Goal: Task Accomplishment & Management: Use online tool/utility

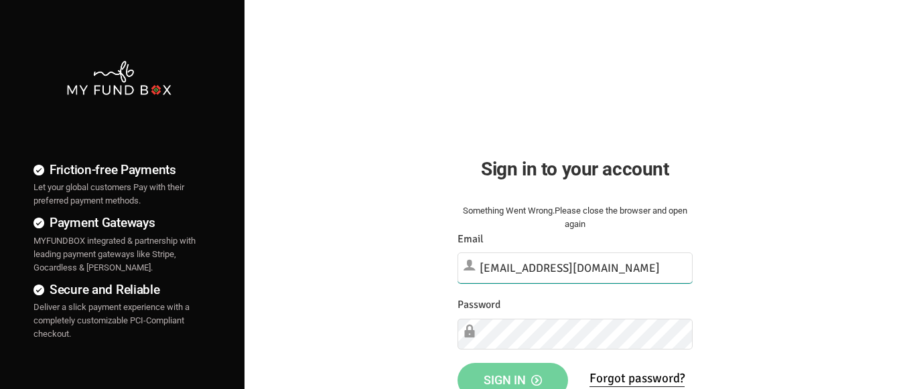
type input "[EMAIL_ADDRESS][DOMAIN_NAME]"
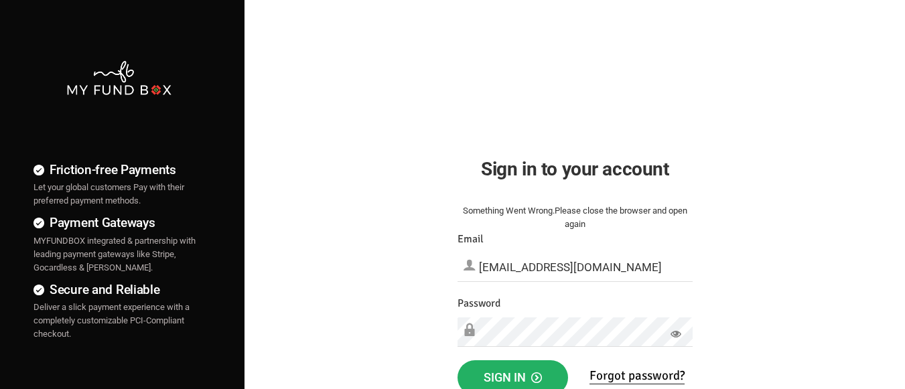
click at [513, 375] on span "Sign in" at bounding box center [513, 378] width 58 height 14
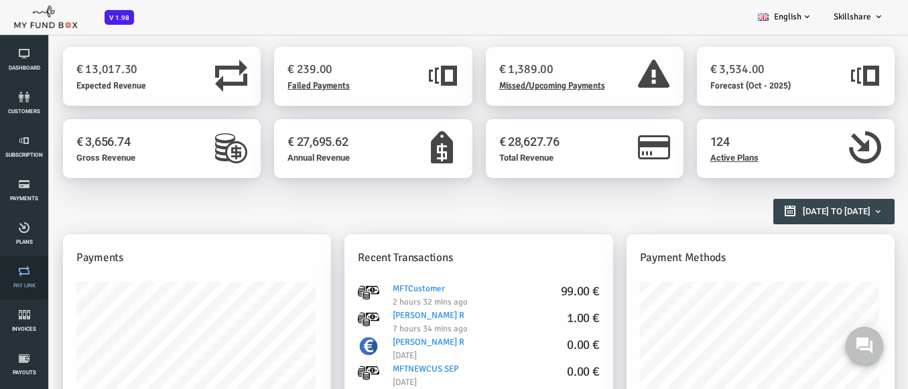
click at [24, 278] on link "Pay Link" at bounding box center [24, 278] width 40 height 43
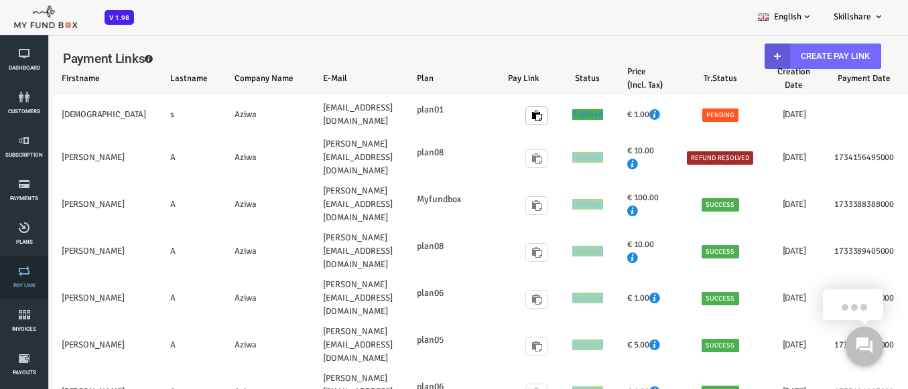
select select "100"
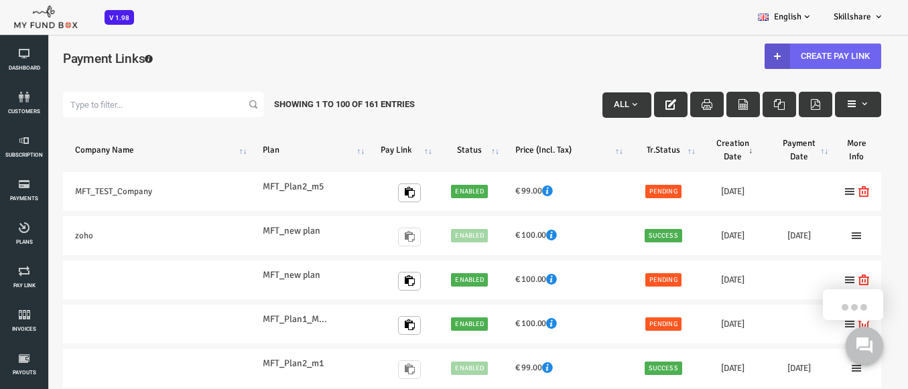
click at [777, 56] on link "Create Pay Link" at bounding box center [786, 56] width 117 height 25
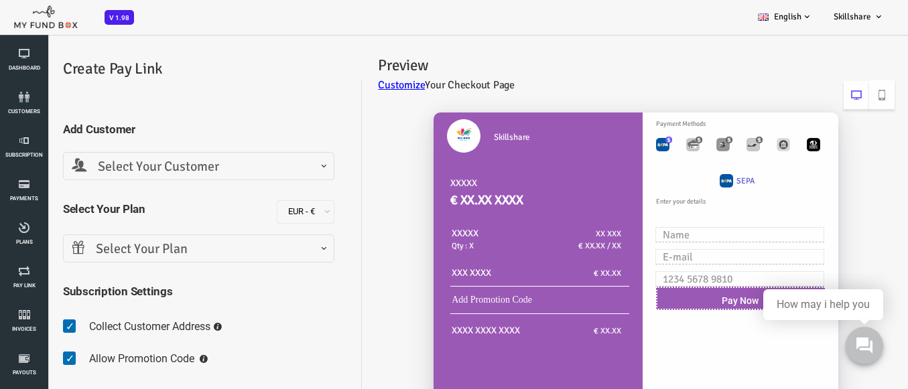
click at [160, 166] on span "Select Your Customer" at bounding box center [163, 167] width 254 height 21
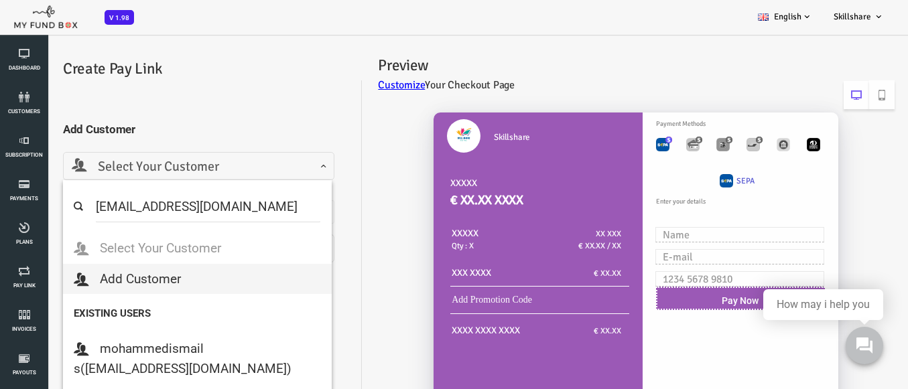
select select "MFT_Email5@gmail.com"
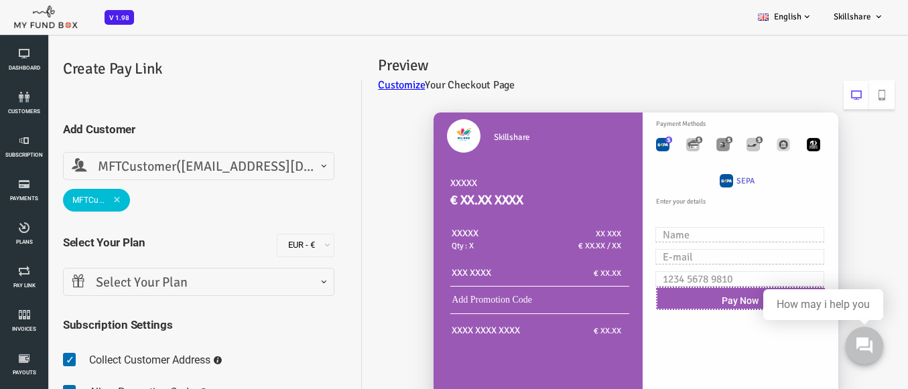
click at [160, 282] on span "Select Your Plan" at bounding box center [163, 283] width 254 height 21
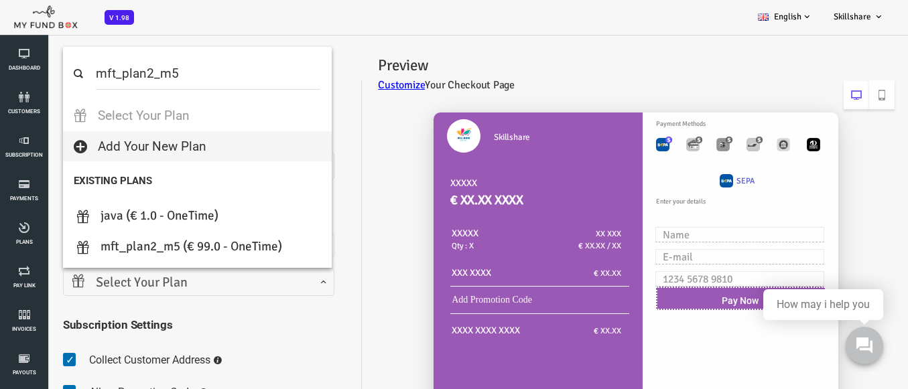
select select "MFT_Plan2_m5"
